Goal: Information Seeking & Learning: Find specific fact

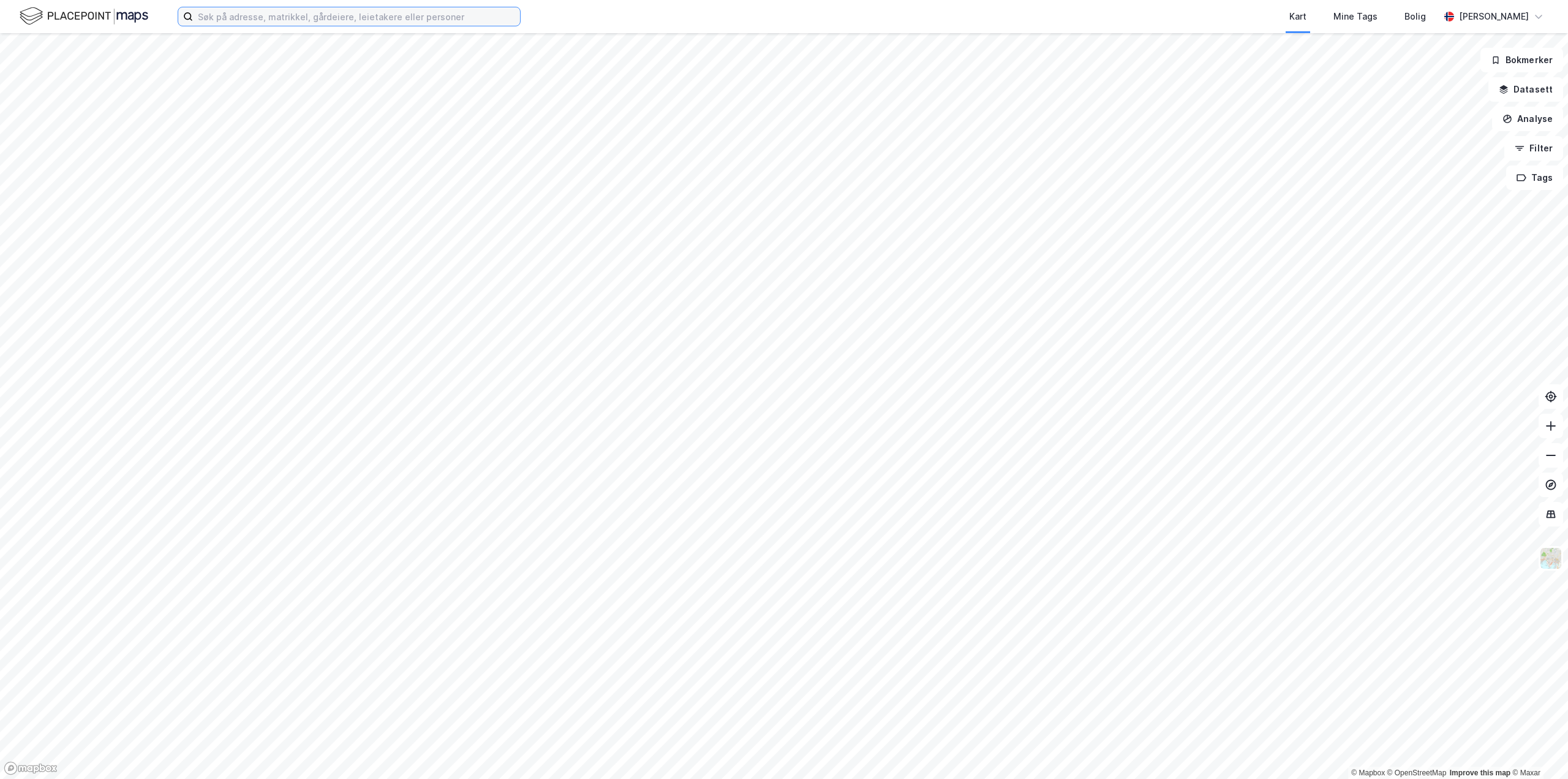
click at [229, 17] on input at bounding box center [356, 16] width 327 height 18
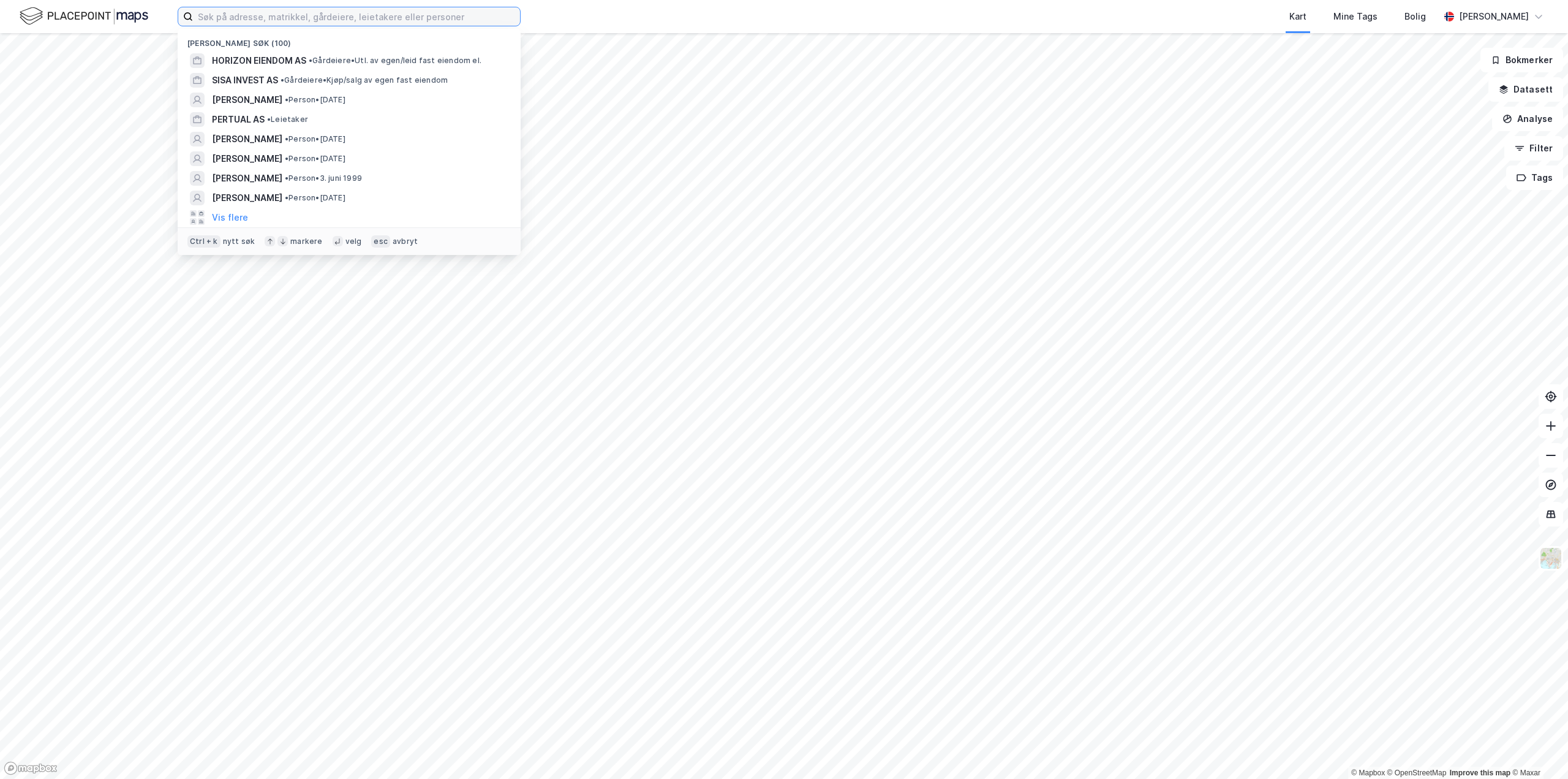
paste input "Østre Aker vei 64"
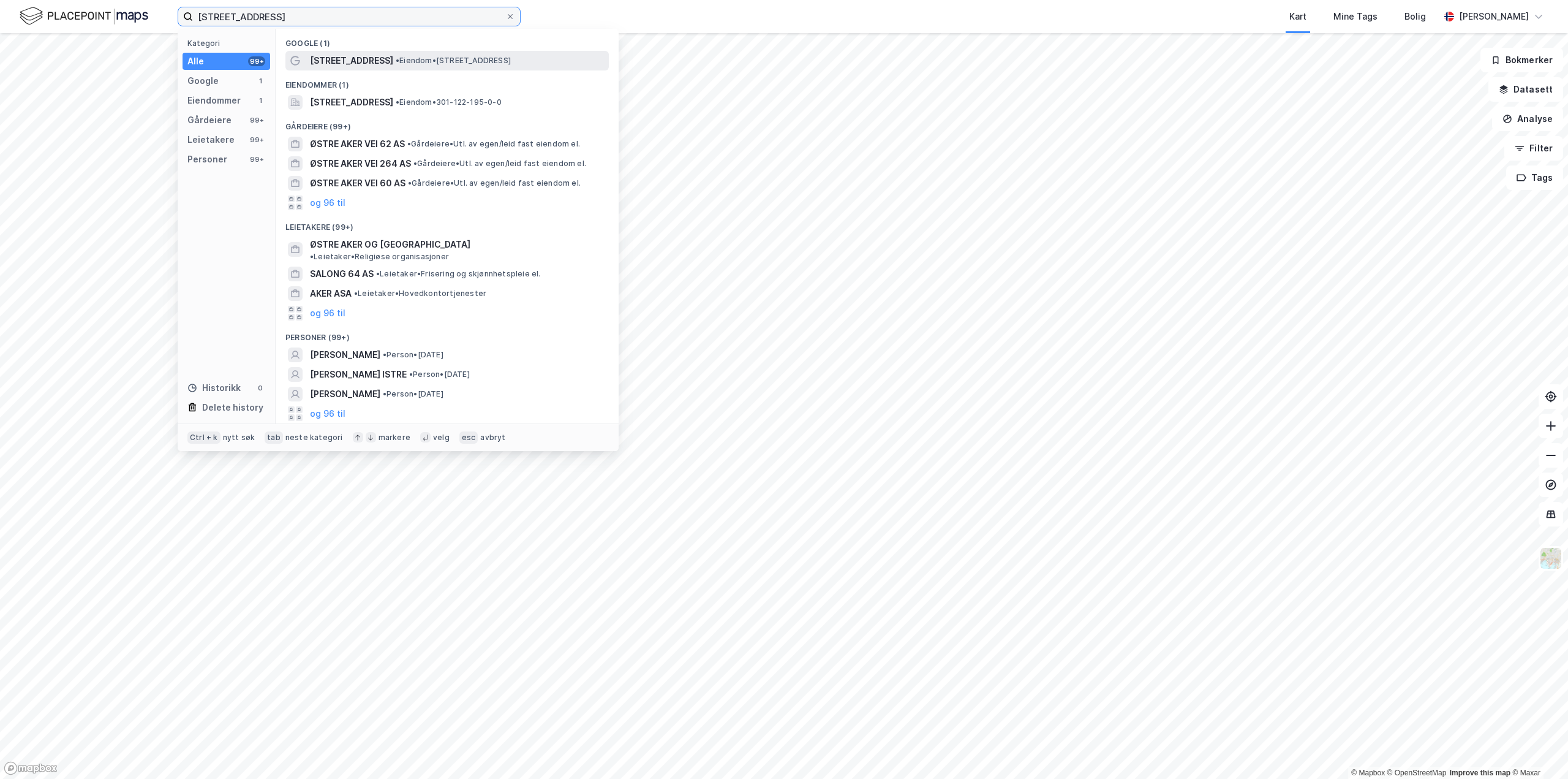
type input "Østre Aker vei 64"
click at [324, 64] on span "Østre Aker vei 64" at bounding box center [351, 60] width 83 height 15
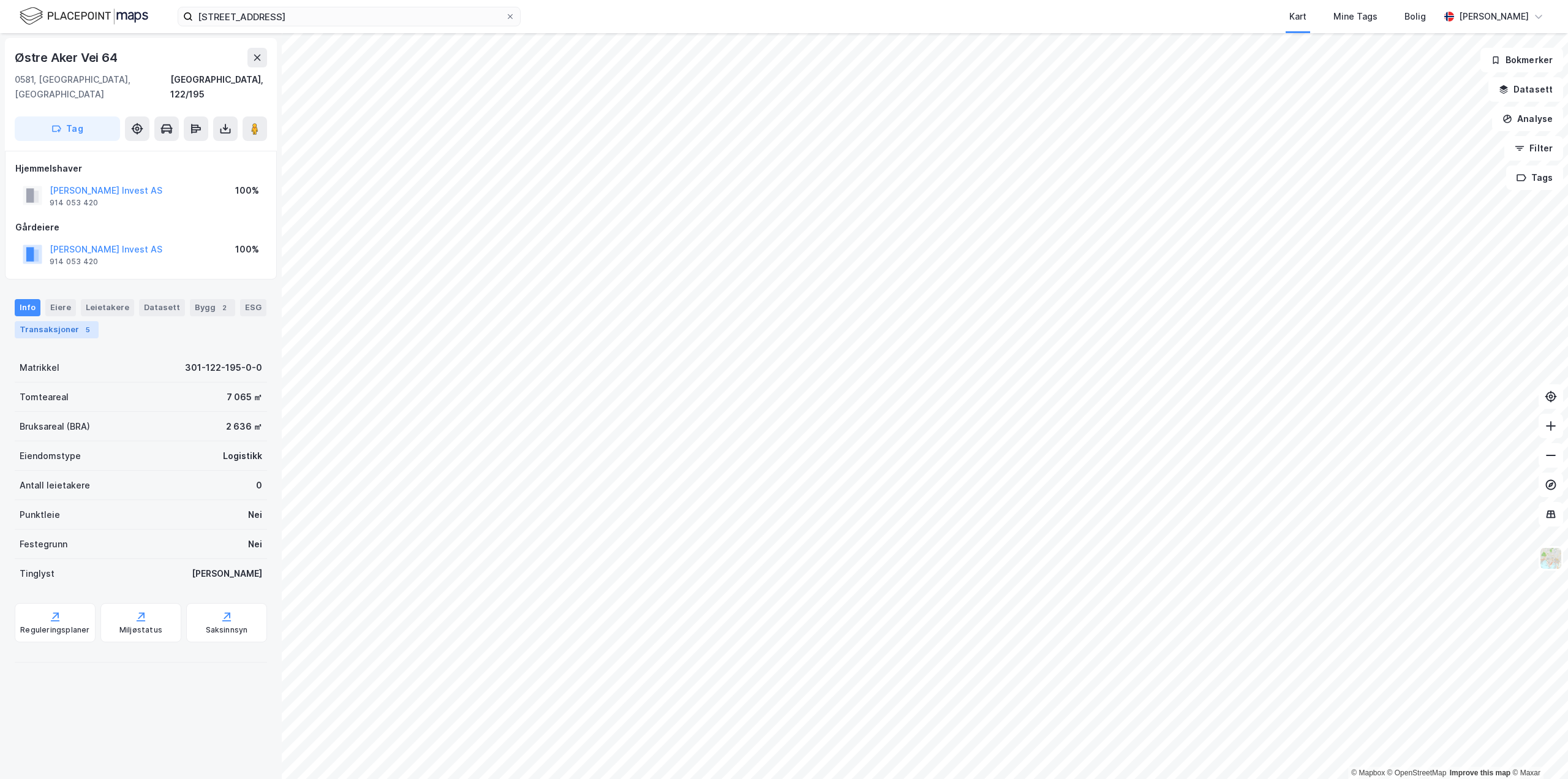
click at [81, 323] on div "5" at bounding box center [87, 329] width 12 height 12
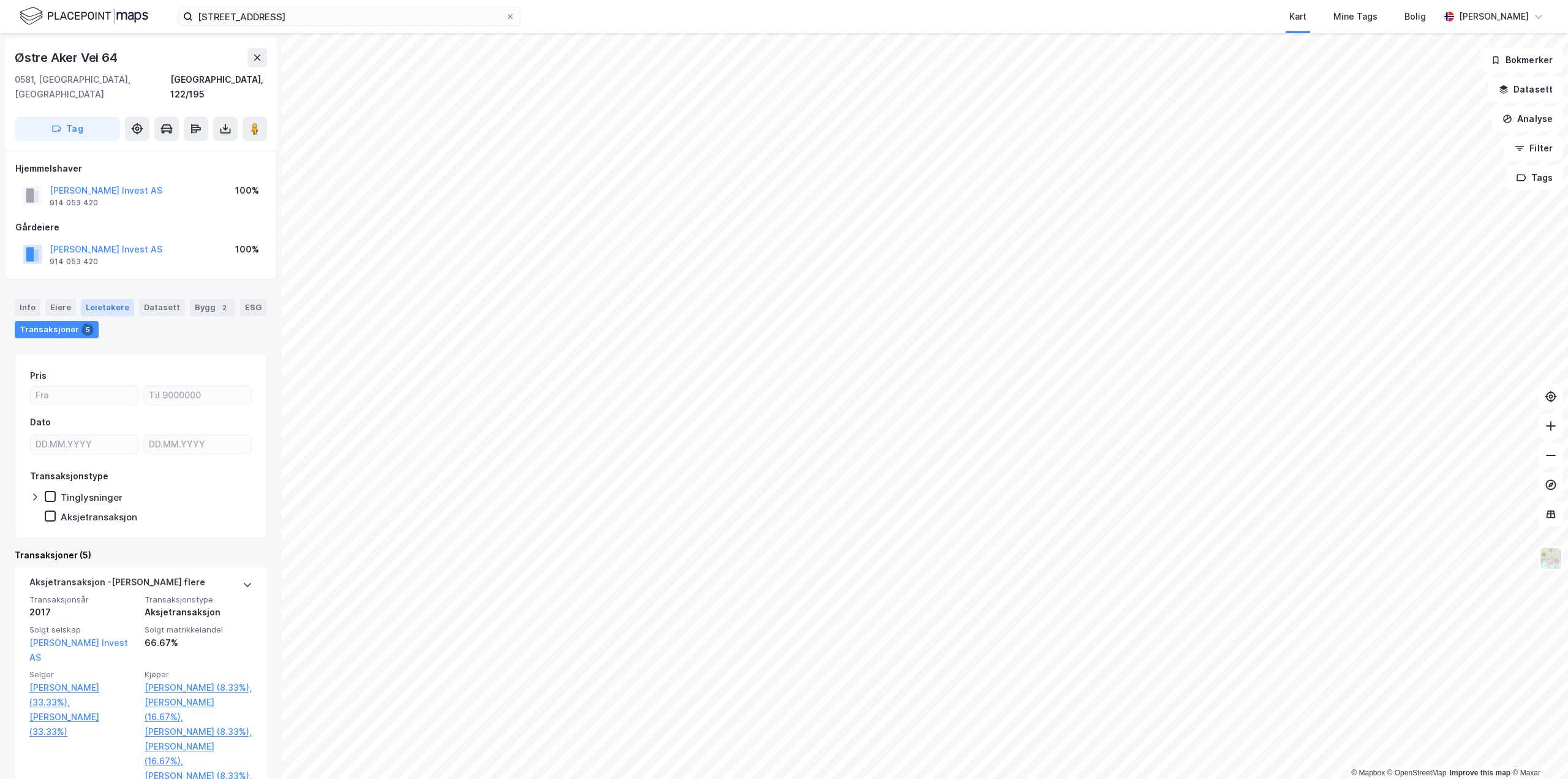
click at [110, 299] on div "Leietakere" at bounding box center [107, 307] width 53 height 17
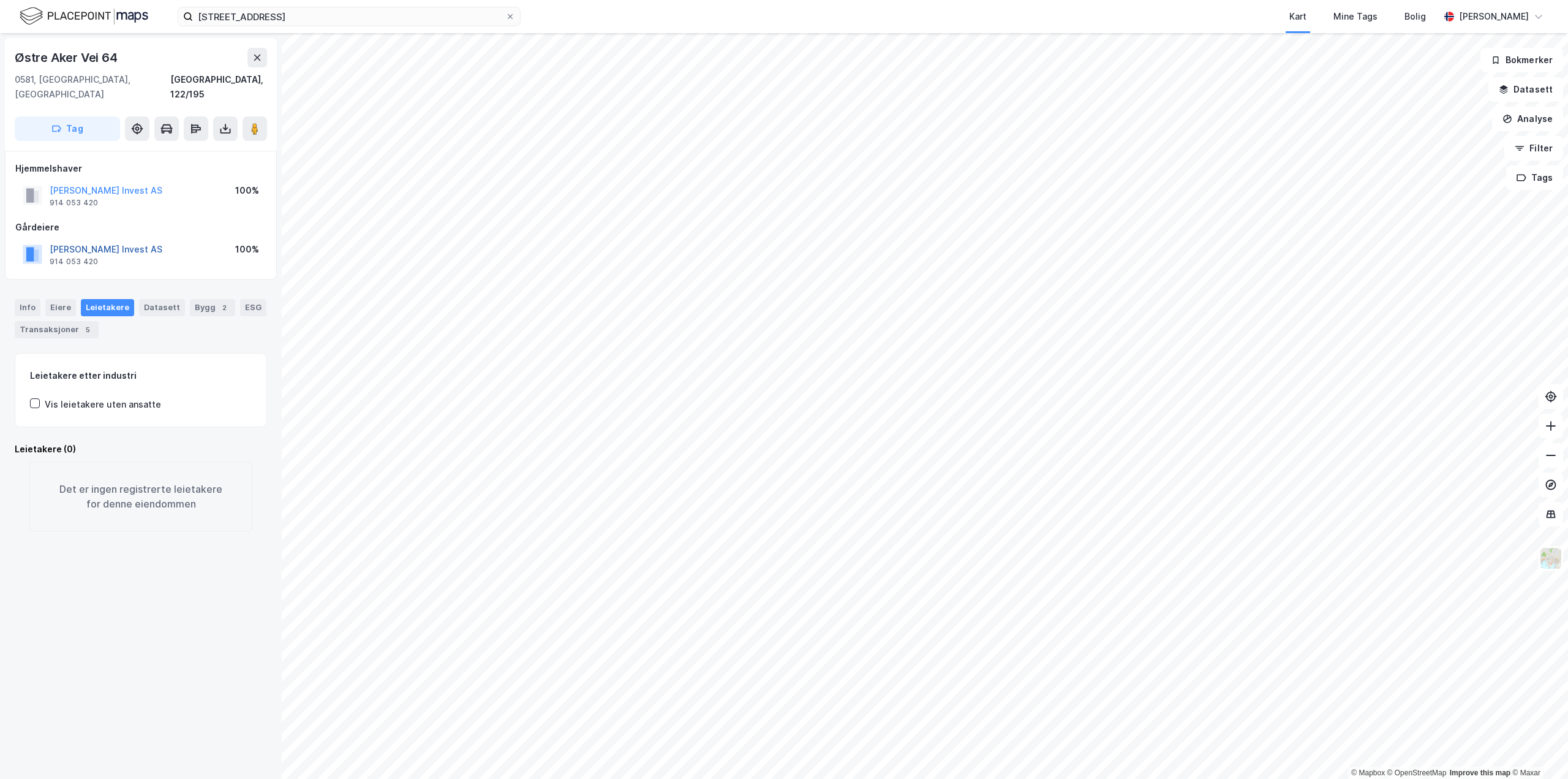
click at [0, 0] on button "Lycke Rolf Invest AS" at bounding box center [0, 0] width 0 height 0
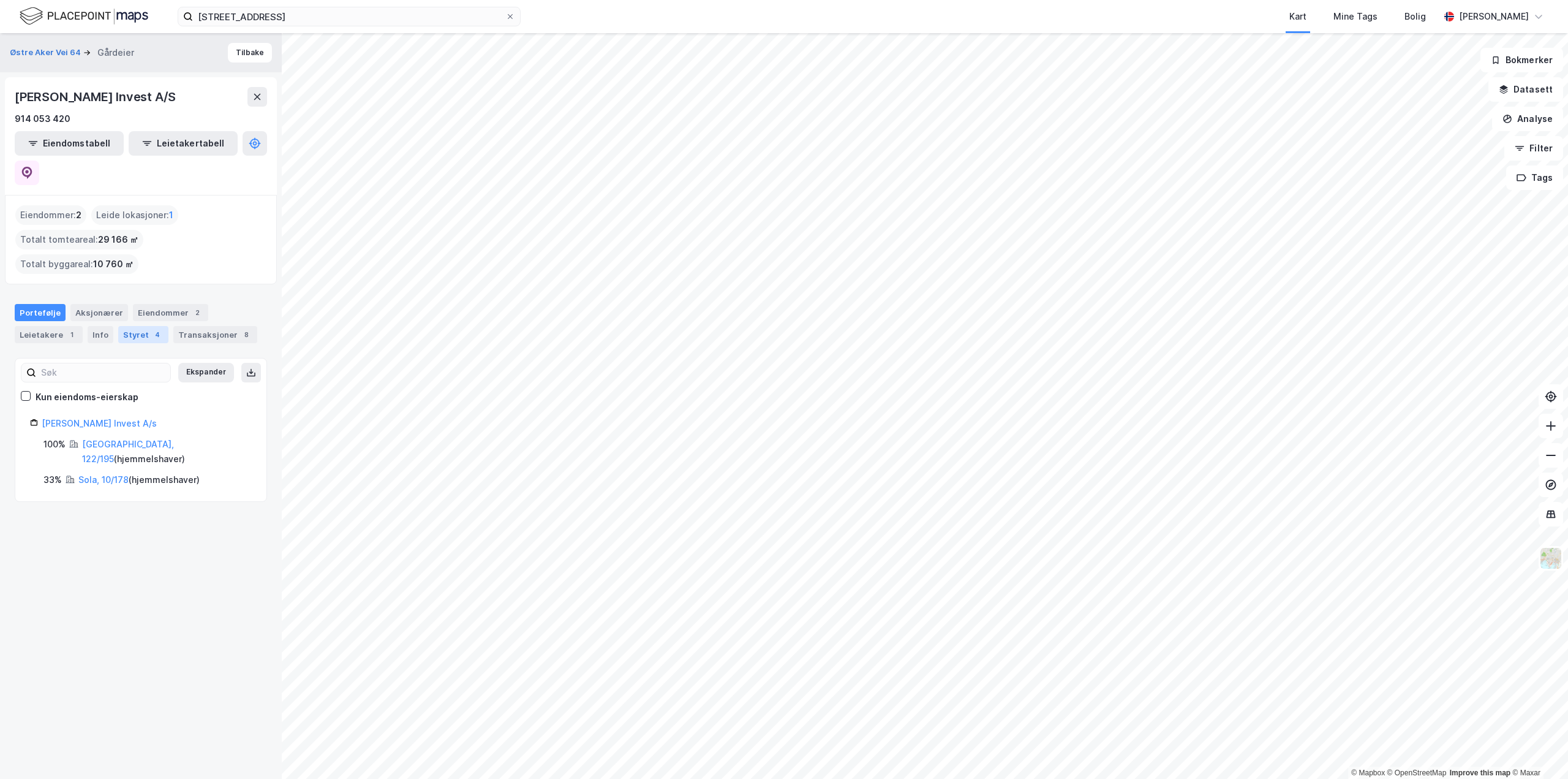
click at [134, 326] on div "Styret 4" at bounding box center [143, 334] width 50 height 17
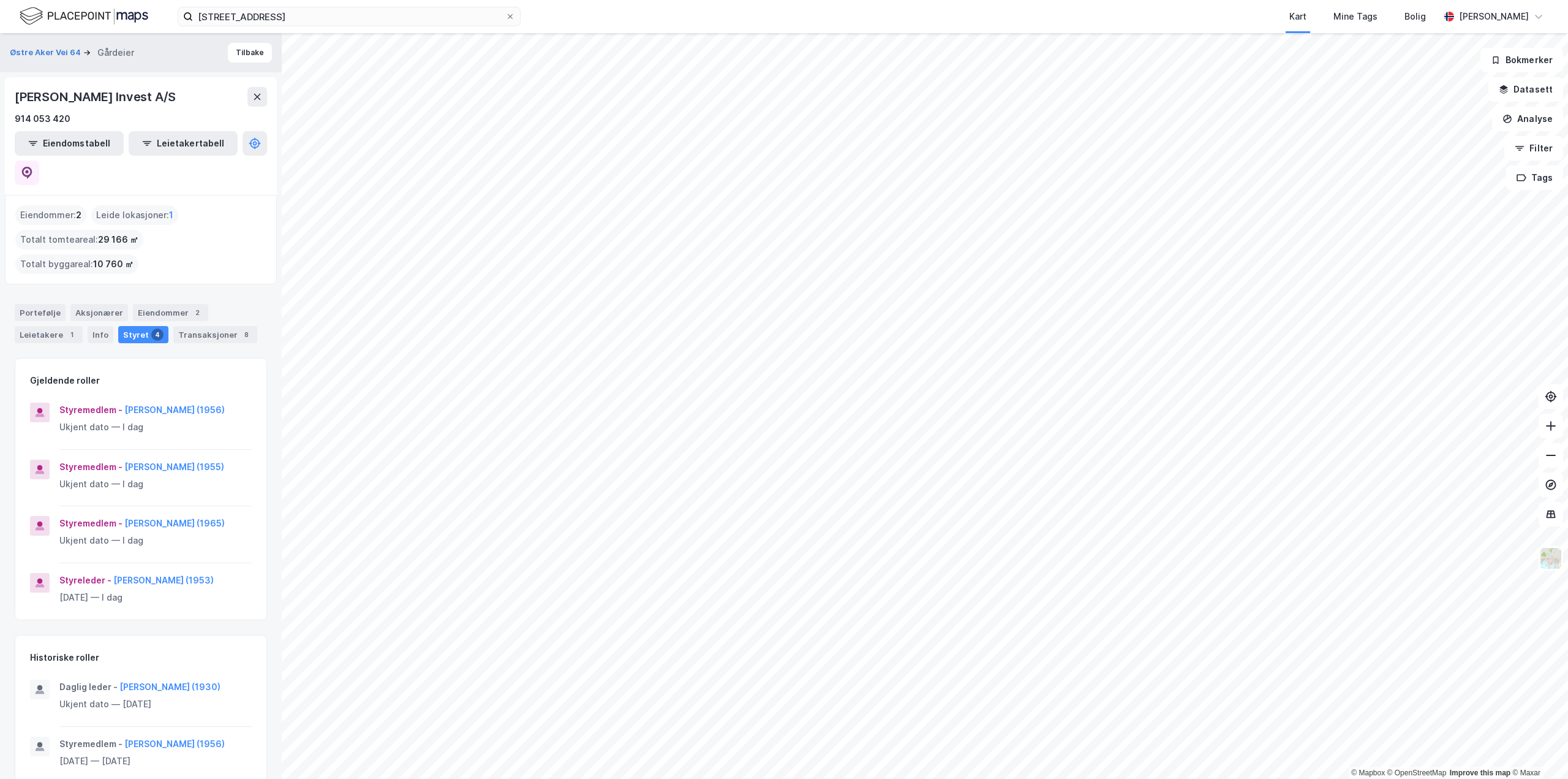
drag, startPoint x: 183, startPoint y: 358, endPoint x: 157, endPoint y: 398, distance: 47.4
click at [157, 402] on div "Styremedlem - Jan Rolf Lycke (1956) Ukjent dato — I dag Styremedlem - Per Torp …" at bounding box center [140, 510] width 251 height 217
drag, startPoint x: 119, startPoint y: 357, endPoint x: 181, endPoint y: 358, distance: 61.9
click at [181, 402] on div "Styremedlem - Jan Rolf Lycke (1956)" at bounding box center [155, 409] width 192 height 15
copy div "- Jan Rolf Lycke"
